Goal: Transaction & Acquisition: Purchase product/service

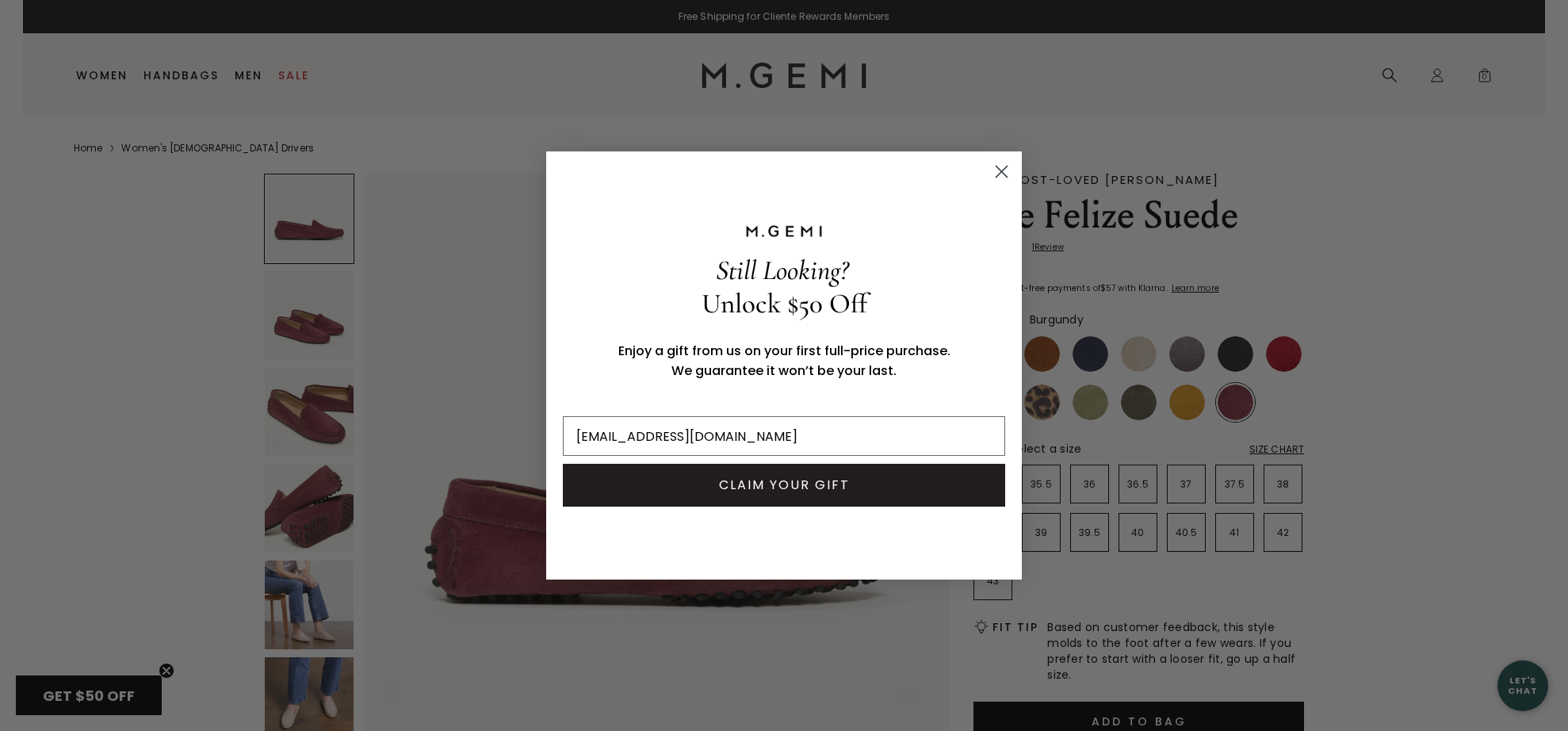
type input "[EMAIL_ADDRESS][DOMAIN_NAME]"
click at [865, 479] on button "CLAIM YOUR GIFT" at bounding box center [784, 484] width 443 height 42
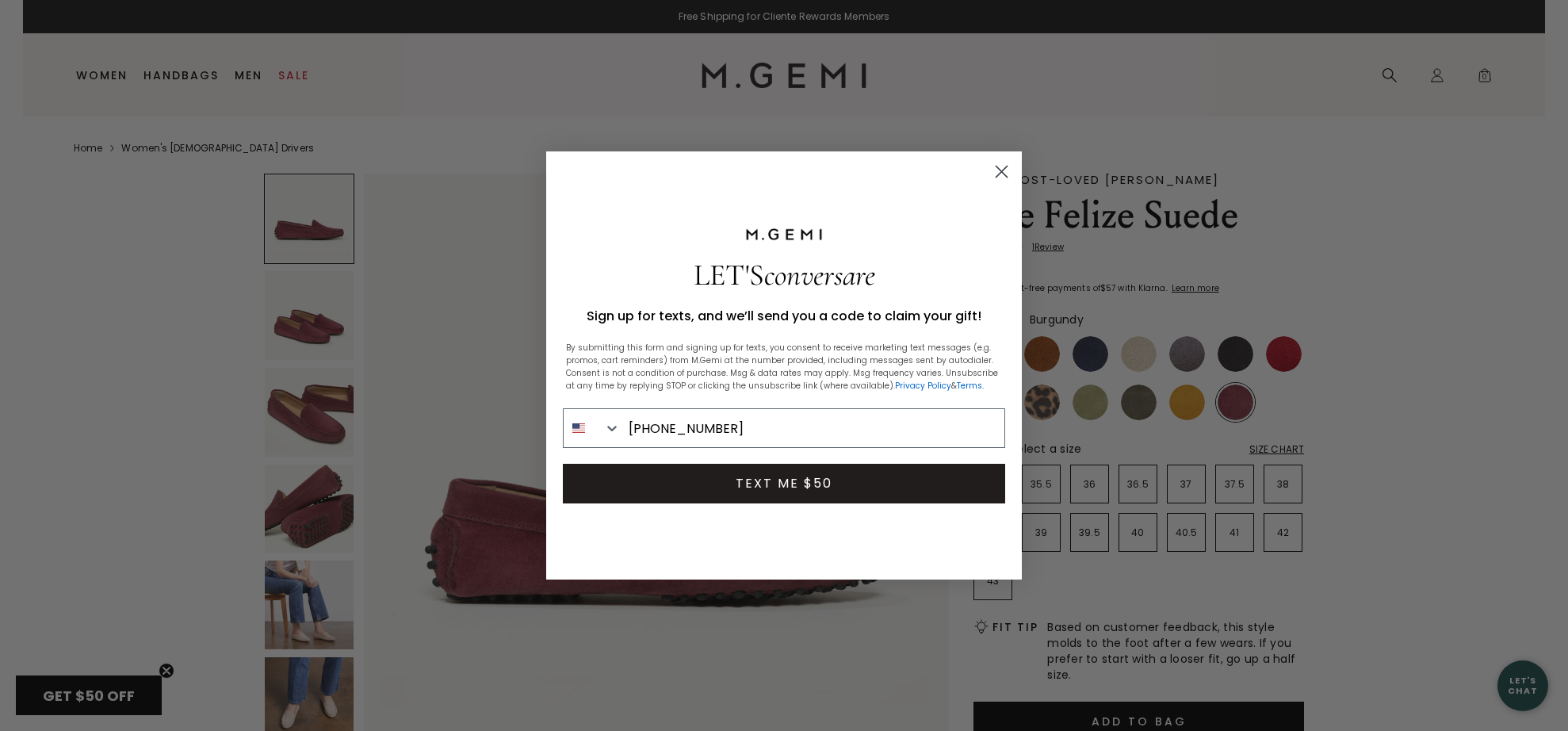
type input "[PHONE_NUMBER]"
click at [851, 493] on button "TEXT ME $50" at bounding box center [784, 484] width 443 height 40
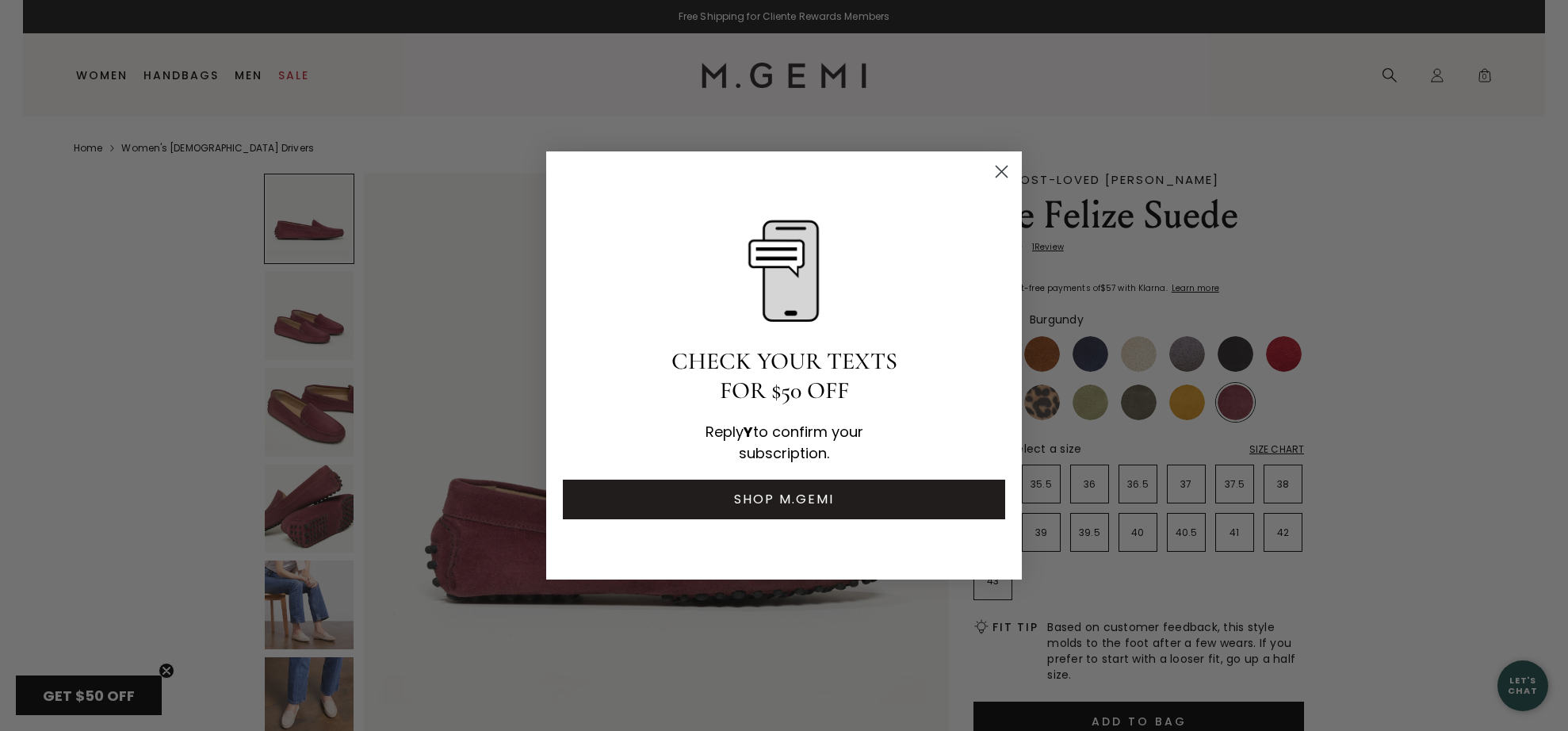
click at [1002, 178] on circle "Close dialog" at bounding box center [1002, 172] width 26 height 26
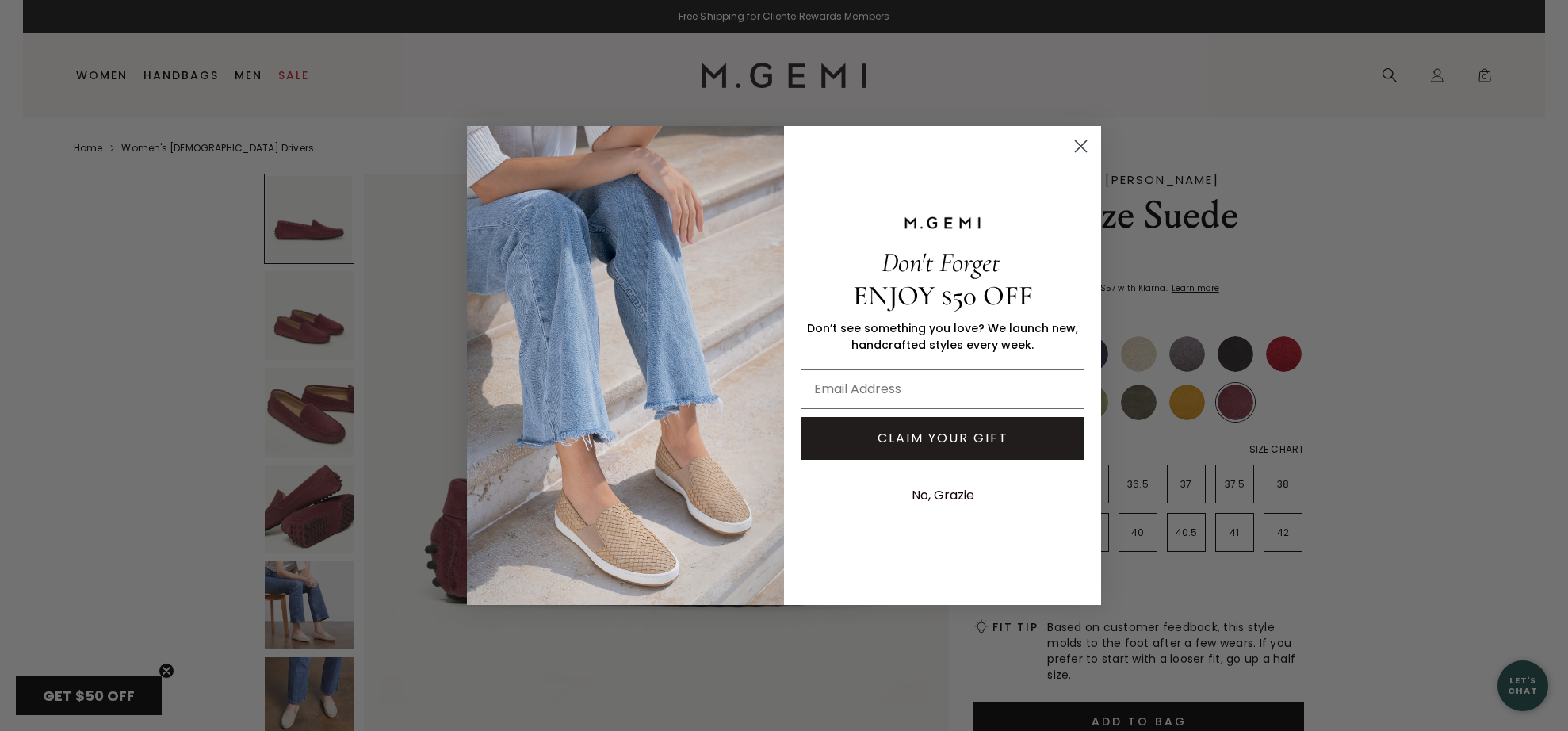
click at [1078, 148] on icon "Close dialog" at bounding box center [1081, 146] width 11 height 11
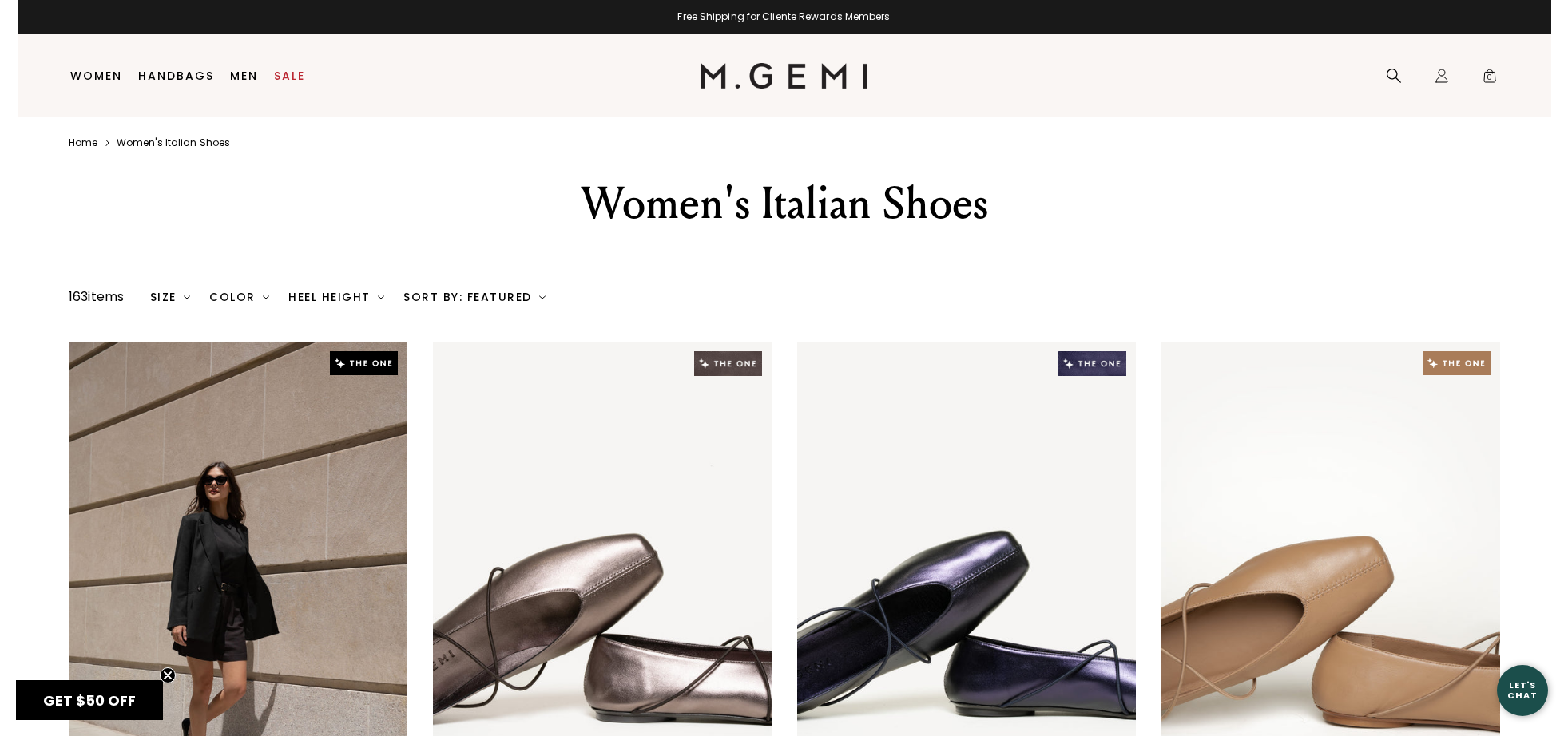
click at [377, 300] on div "Heel Height" at bounding box center [336, 297] width 96 height 12
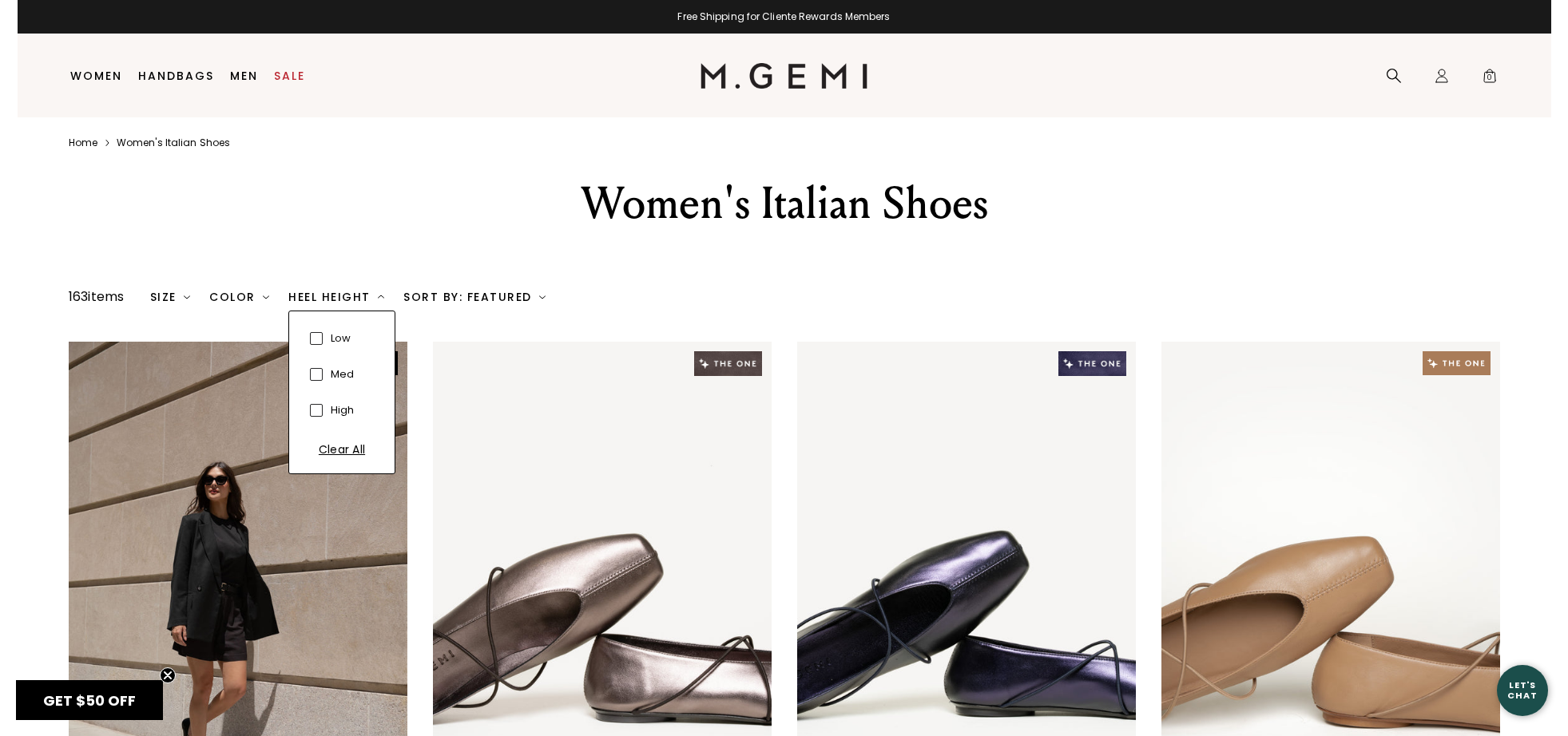
click at [317, 339] on span at bounding box center [316, 338] width 12 height 12
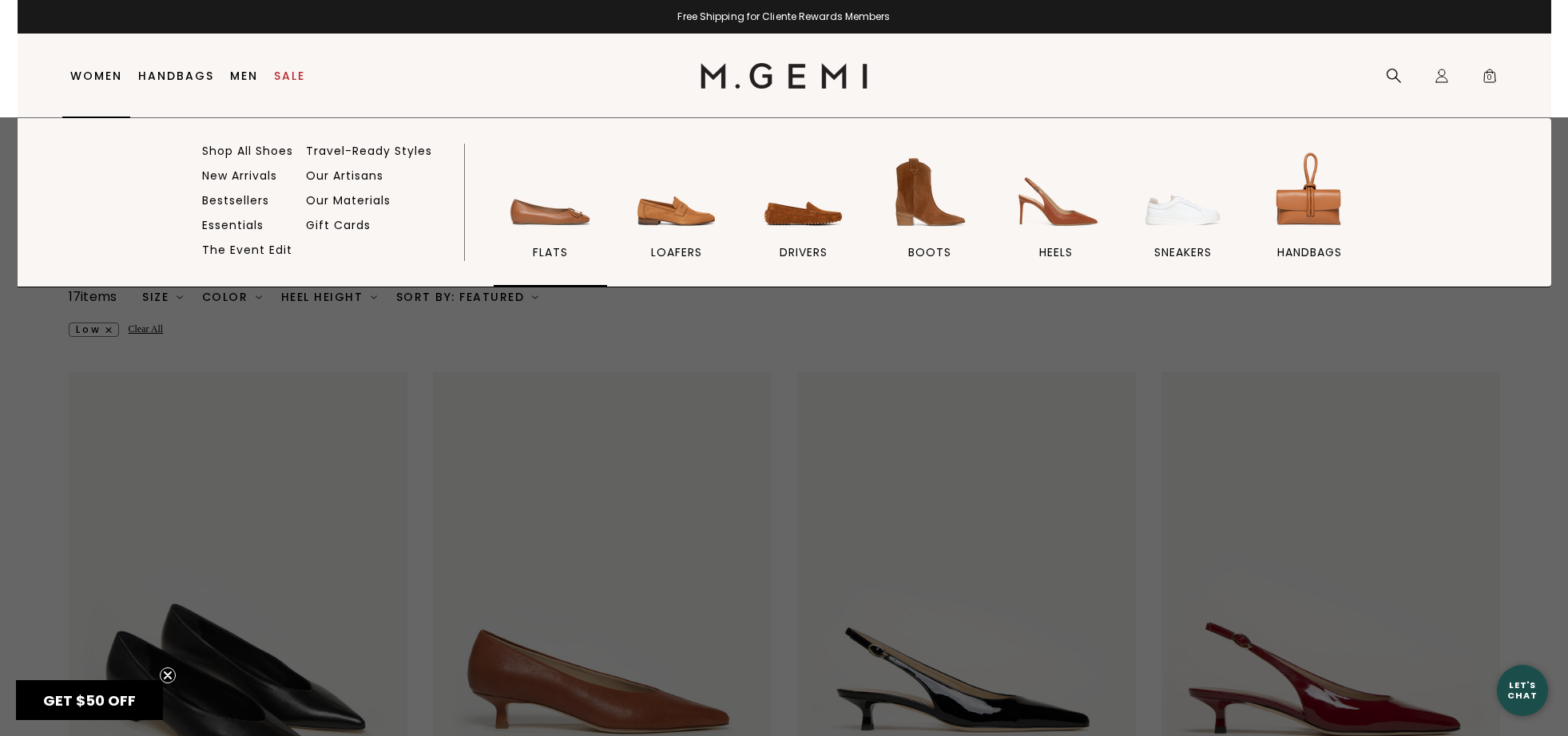
click at [546, 251] on span "flats" at bounding box center [550, 252] width 35 height 14
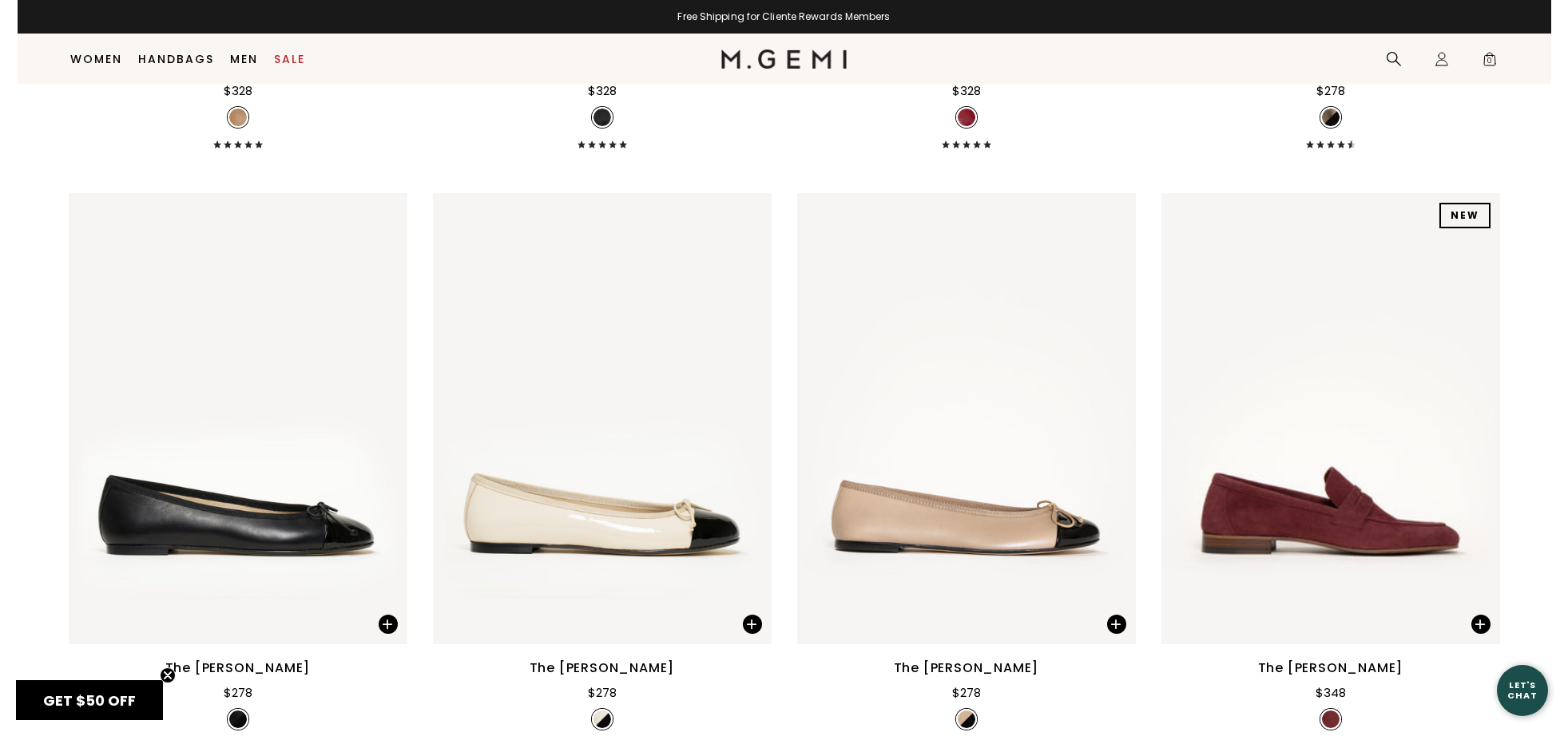
scroll to position [7489, 0]
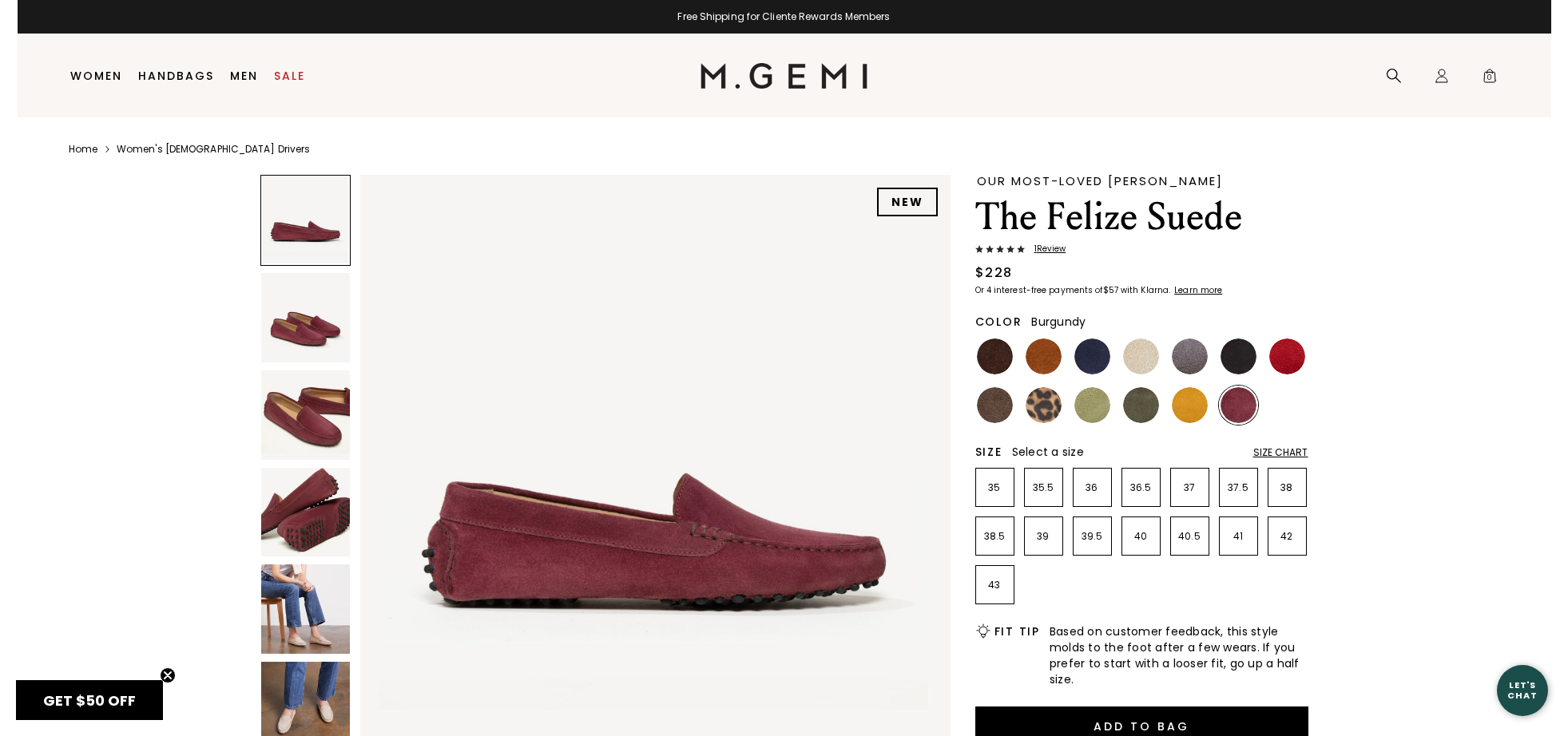
click at [98, 707] on span "GET $50 OFF" at bounding box center [88, 700] width 92 height 20
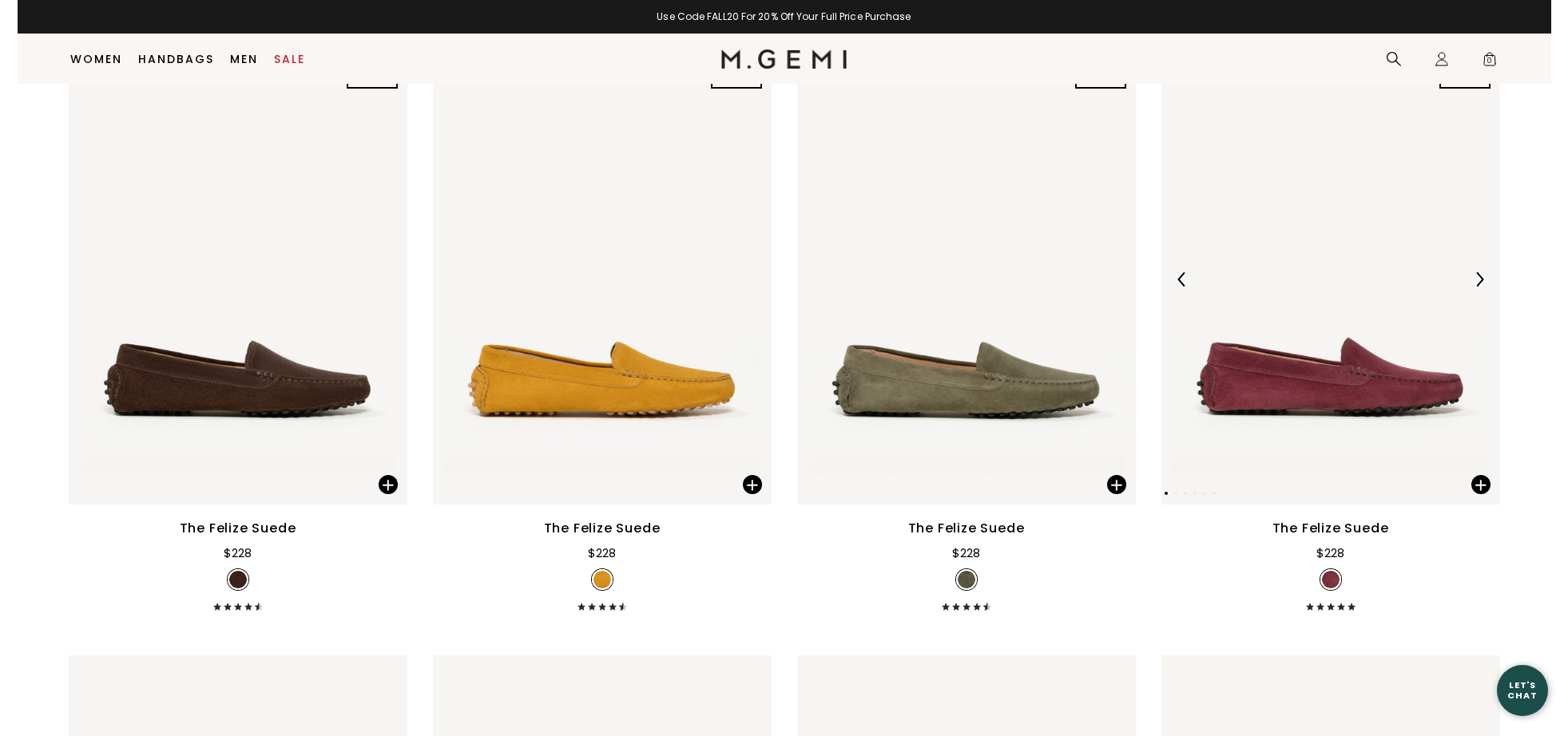
click at [1348, 285] on img at bounding box center [1331, 279] width 339 height 451
